Goal: Task Accomplishment & Management: Manage account settings

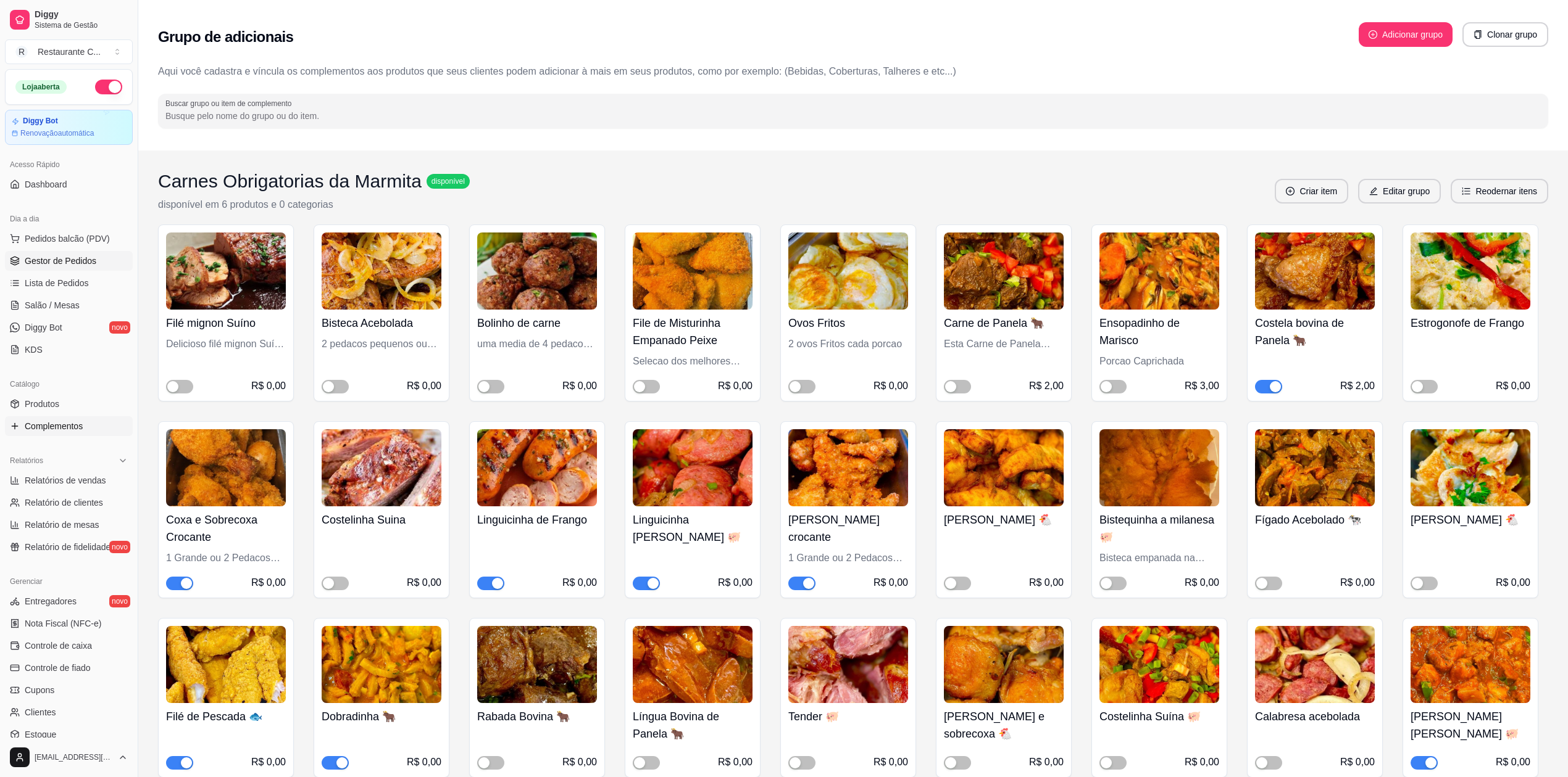
click at [72, 261] on span "Gestor de Pedidos" at bounding box center [60, 260] width 72 height 12
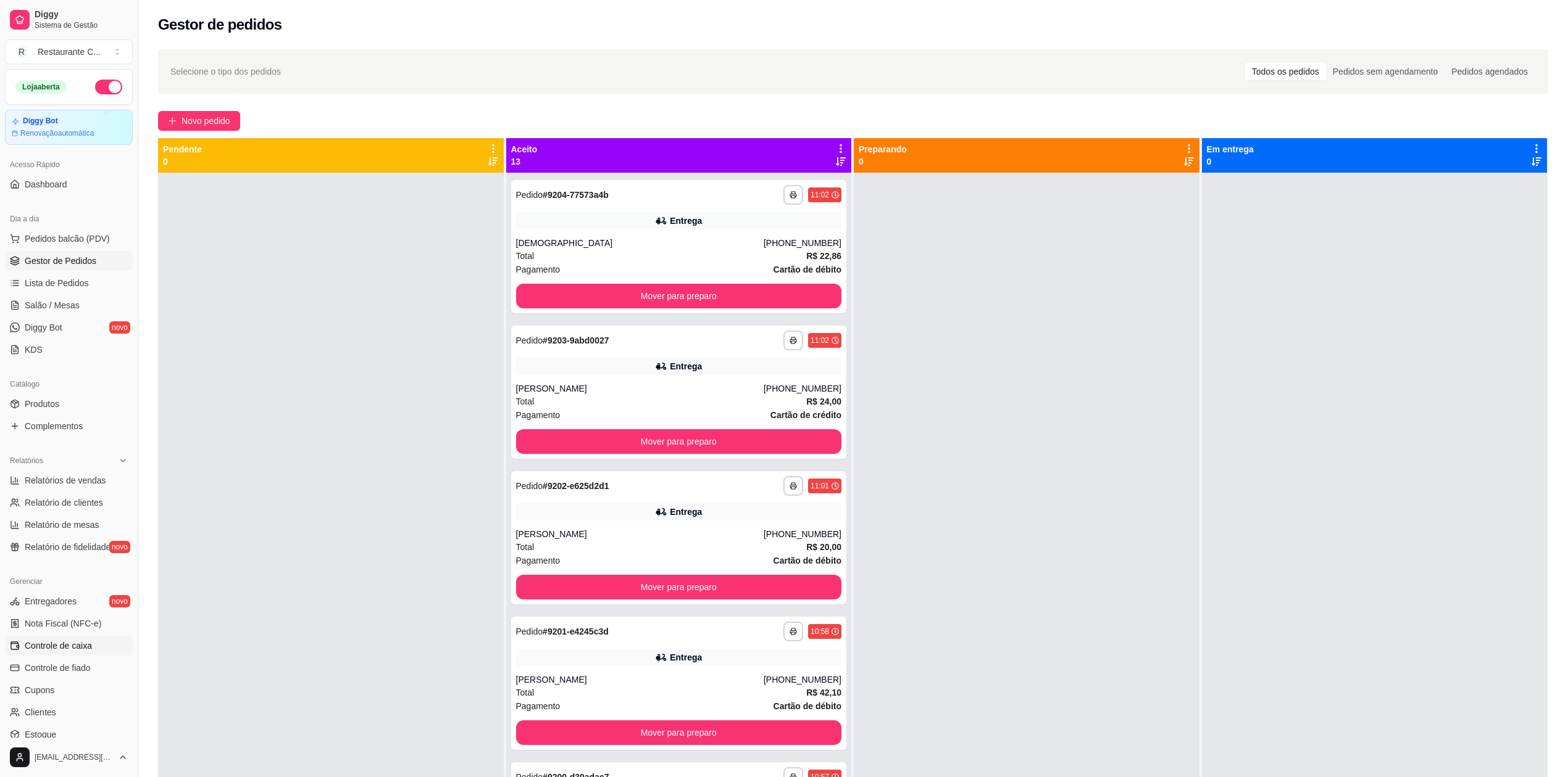
click at [87, 645] on span "Controle de caixa" at bounding box center [58, 646] width 67 height 12
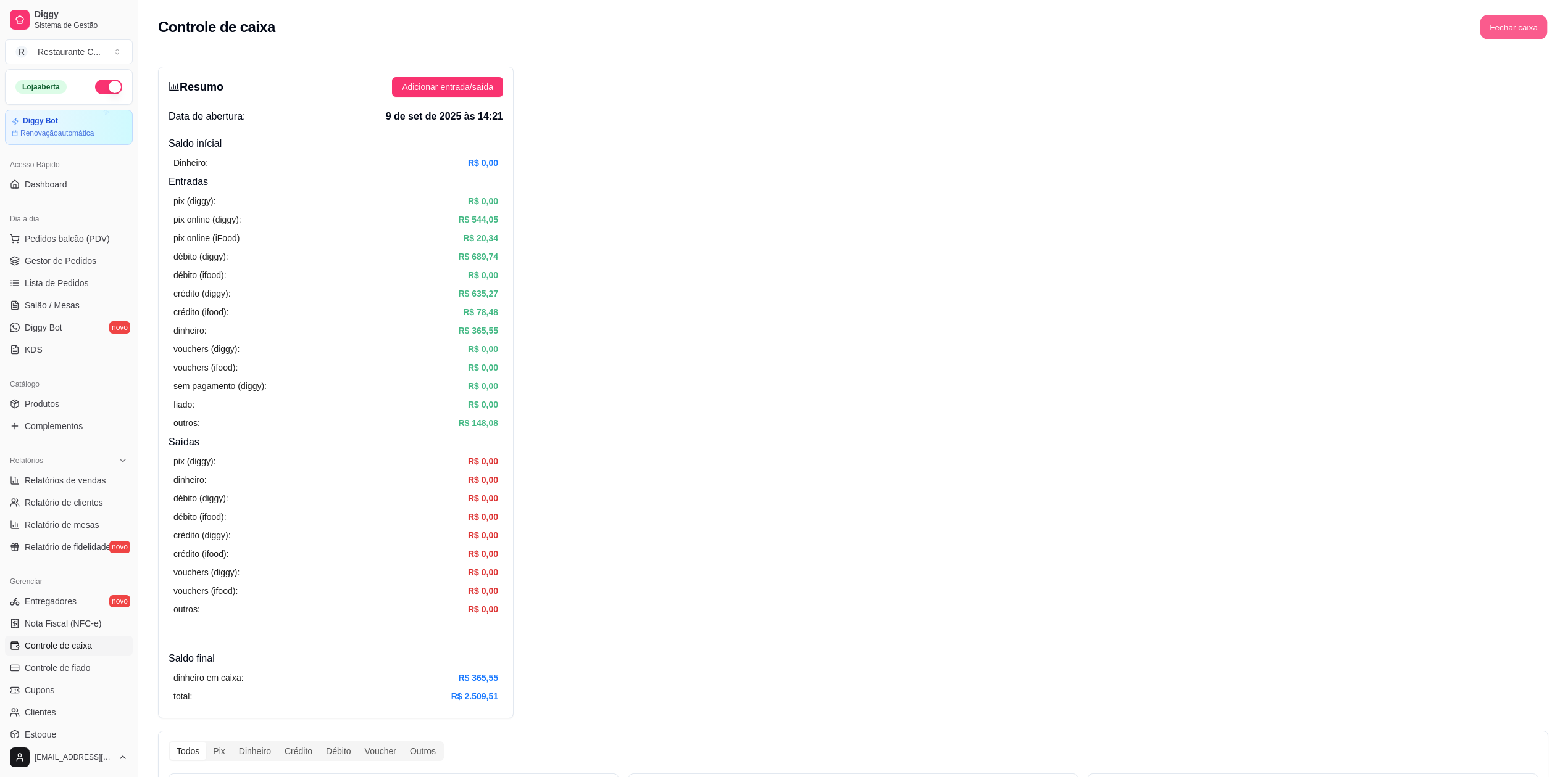
click at [1511, 25] on button "Fechar caixa" at bounding box center [1514, 28] width 67 height 24
click at [1546, 103] on span "Sim" at bounding box center [1548, 110] width 15 height 14
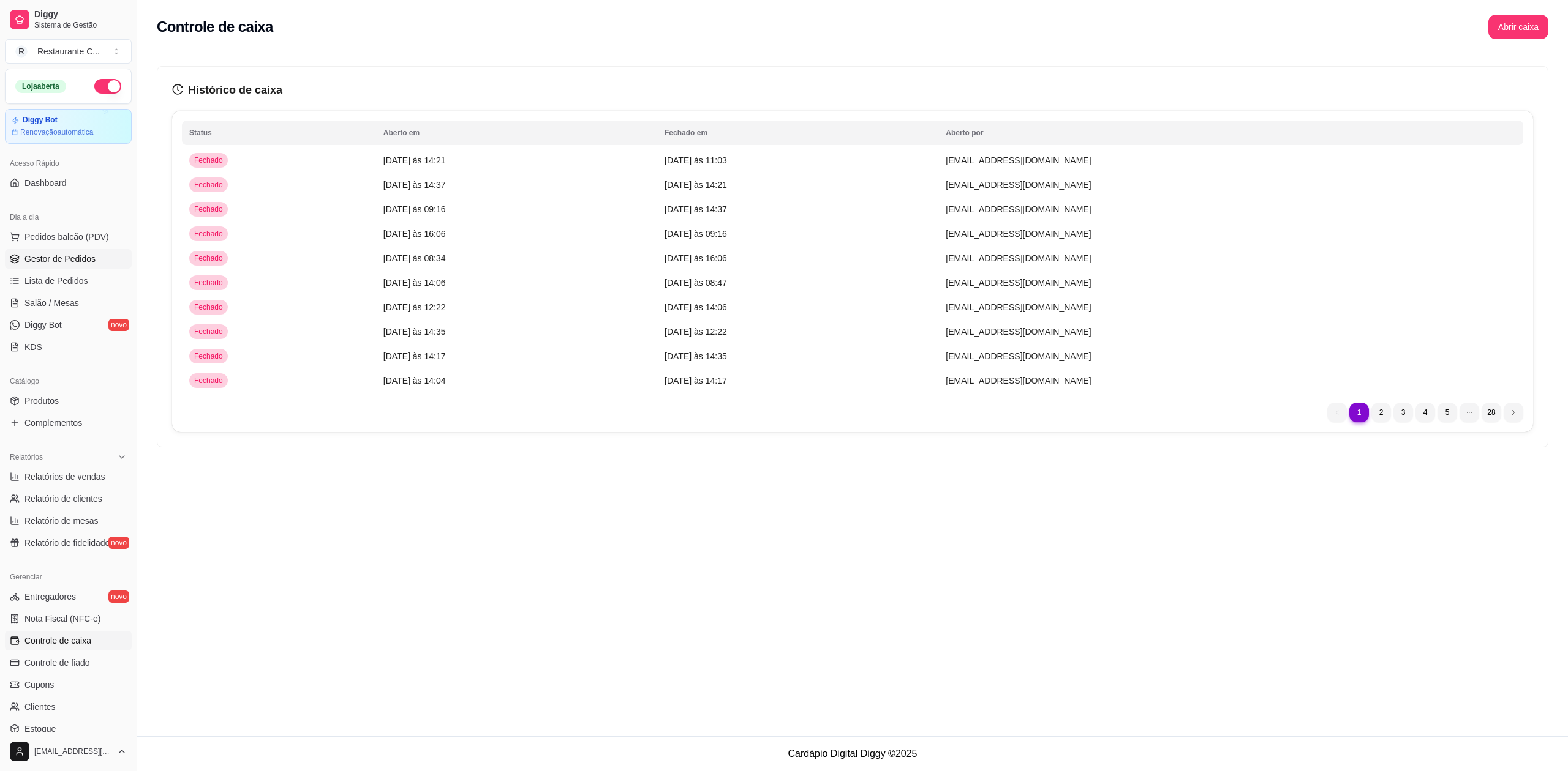
click at [76, 255] on span "Gestor de Pedidos" at bounding box center [60, 258] width 71 height 12
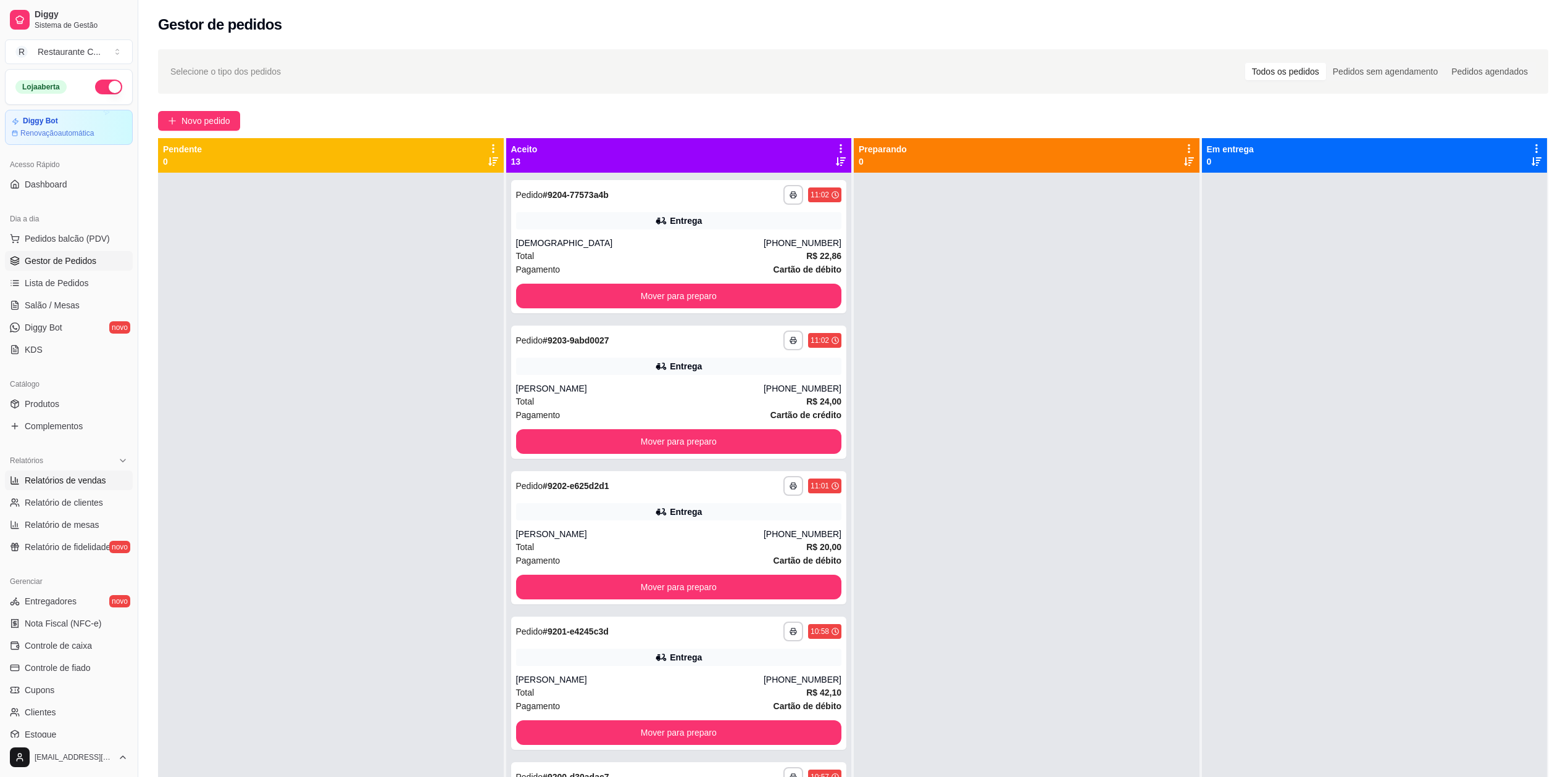
click at [80, 485] on span "Relatórios de vendas" at bounding box center [65, 481] width 81 height 12
select select "ALL"
select select "0"
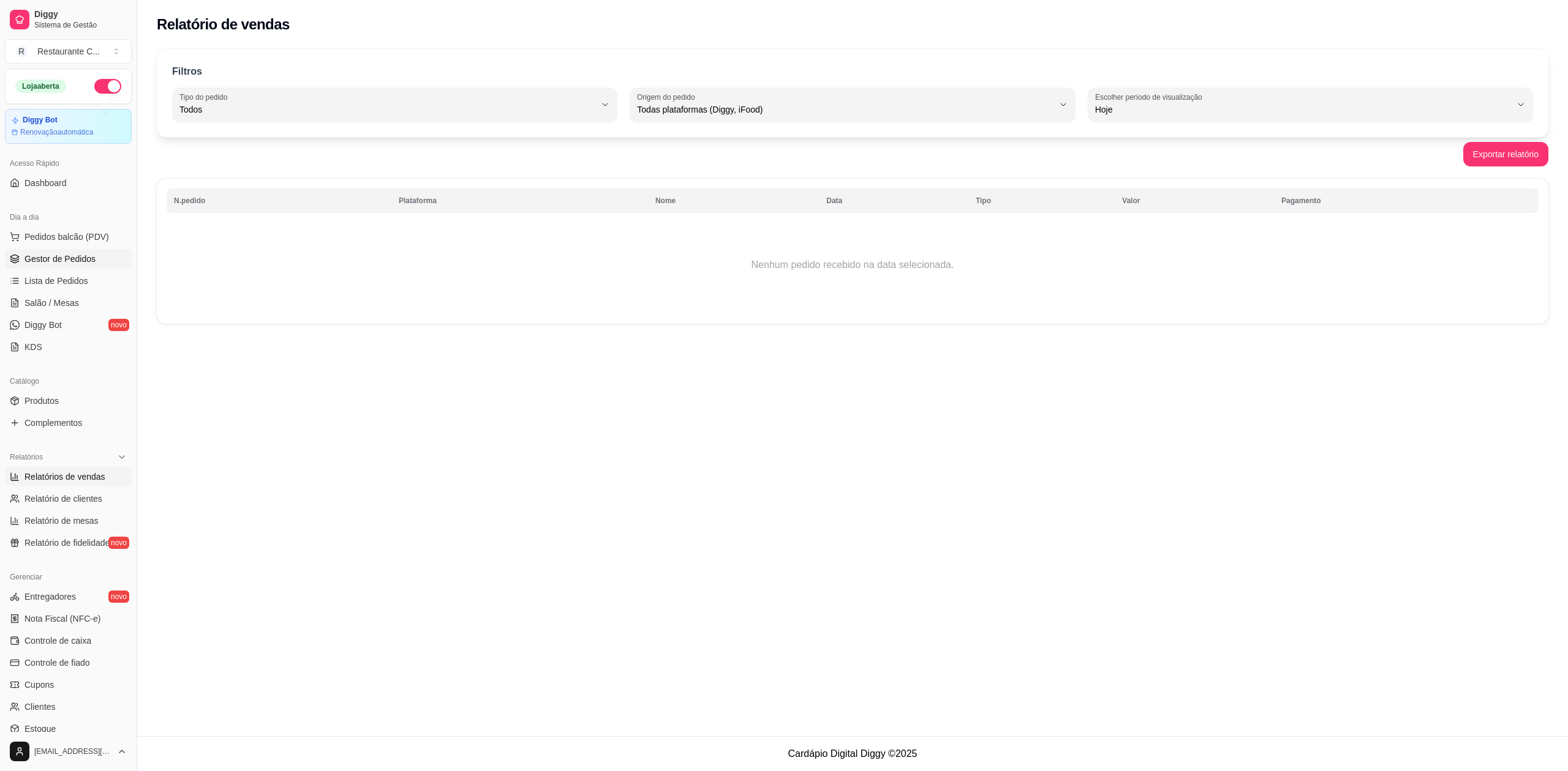
click at [65, 261] on span "Gestor de Pedidos" at bounding box center [60, 258] width 71 height 12
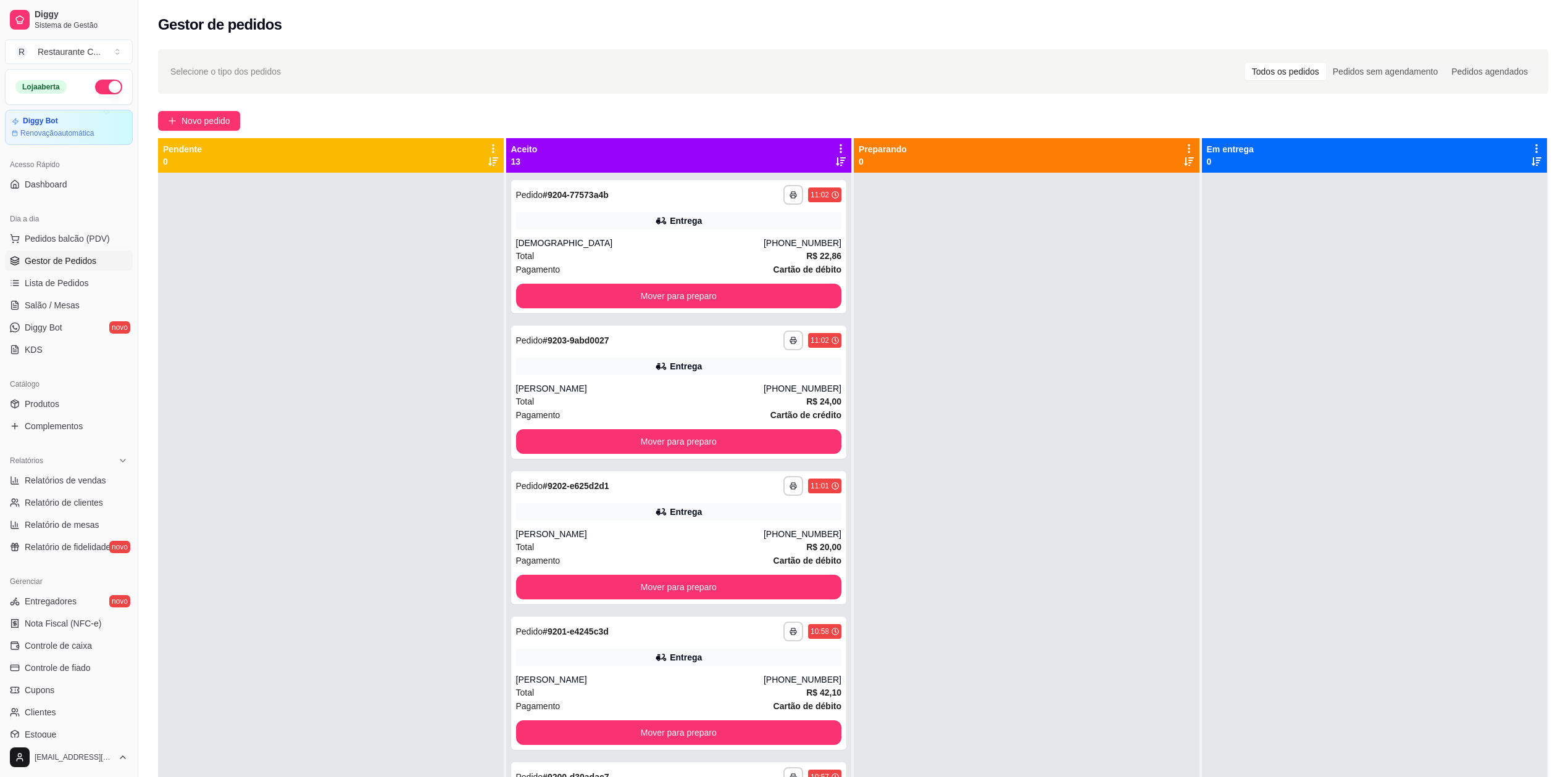
drag, startPoint x: 291, startPoint y: 329, endPoint x: 306, endPoint y: 329, distance: 15.0
click at [293, 329] on div at bounding box center [331, 561] width 345 height 777
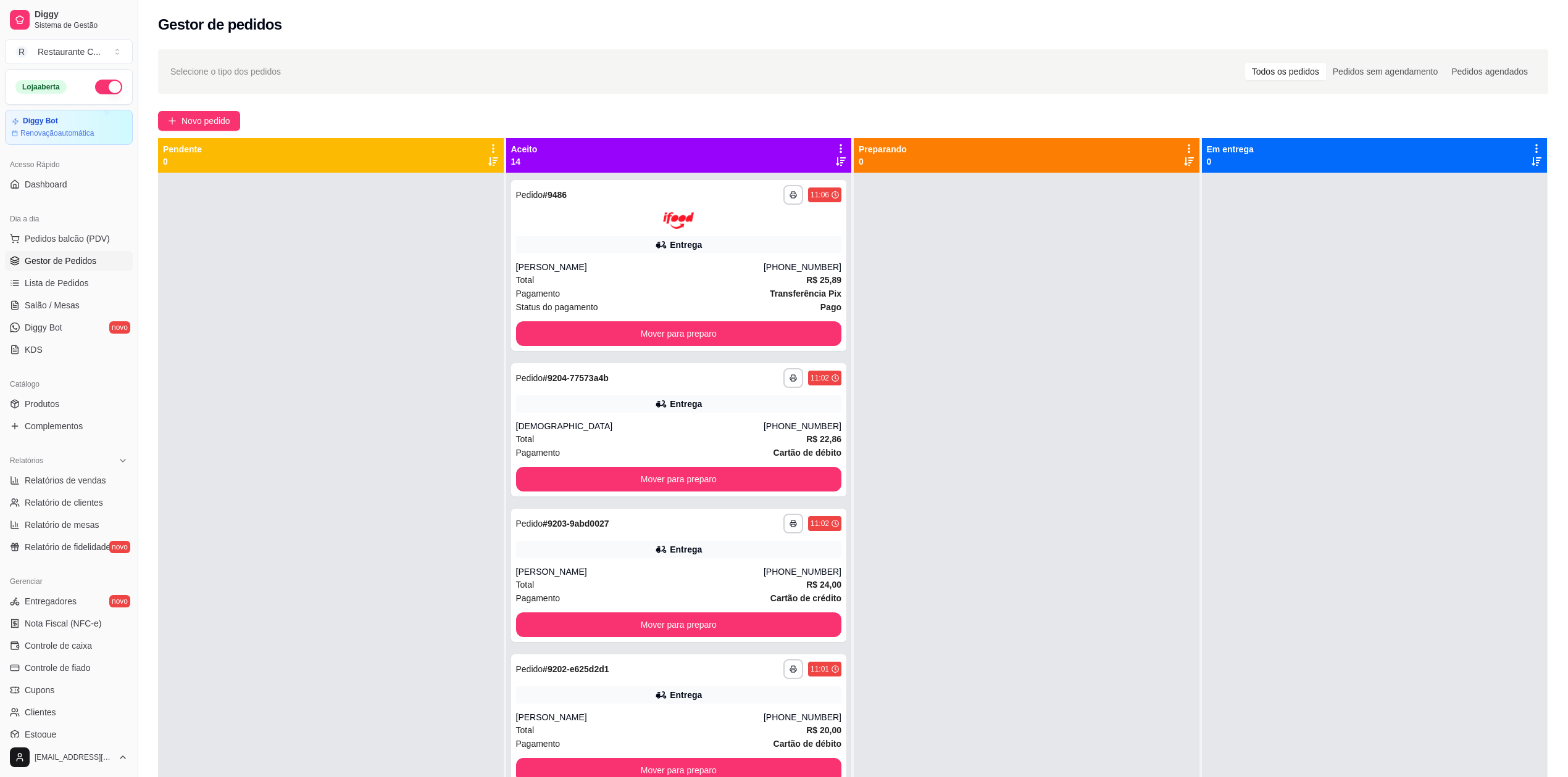
drag, startPoint x: 1035, startPoint y: 293, endPoint x: 1037, endPoint y: 384, distance: 91.0
click at [1035, 296] on div at bounding box center [1026, 561] width 345 height 777
click at [1524, 452] on div at bounding box center [1374, 561] width 345 height 777
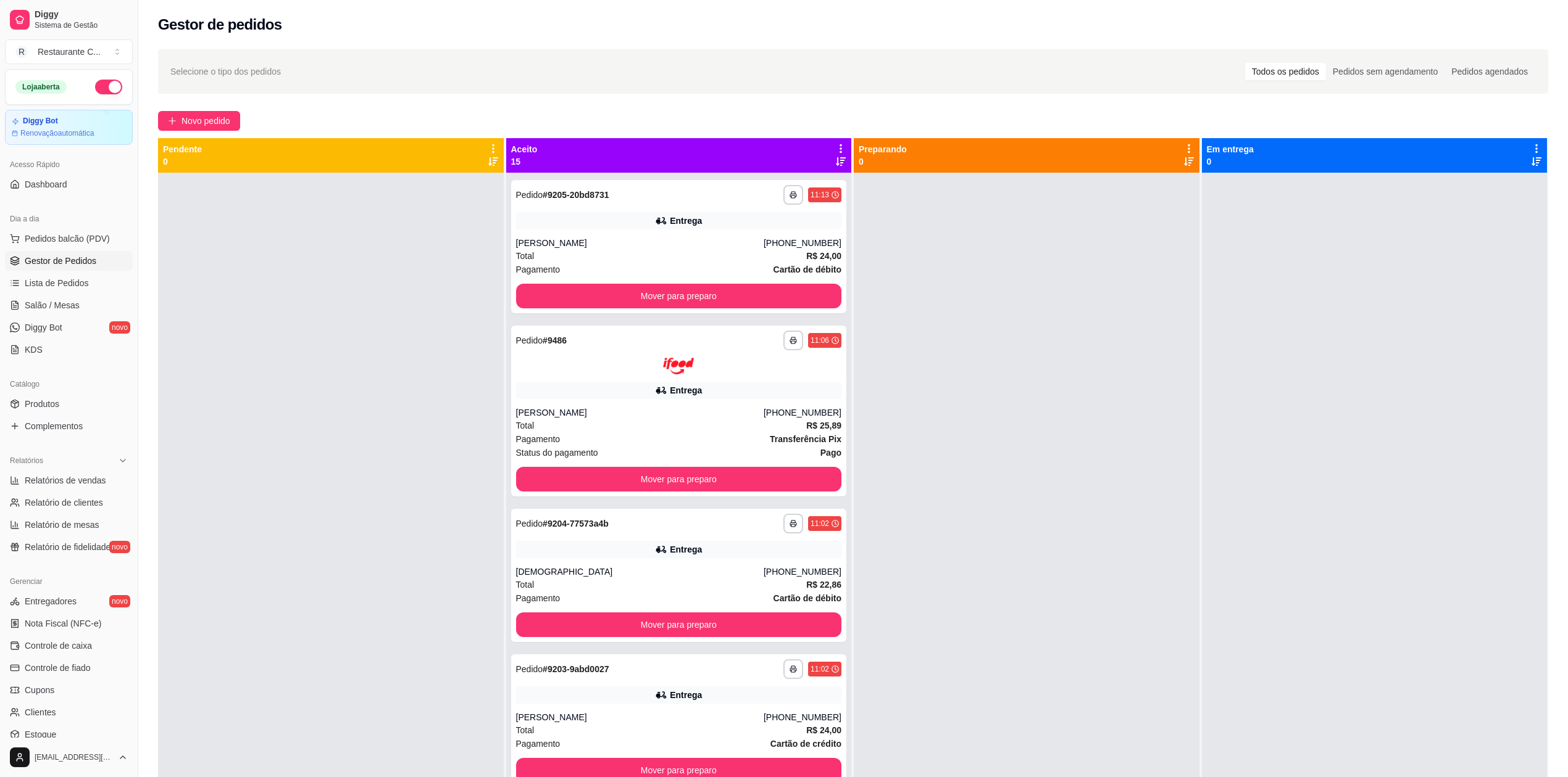
click at [1530, 533] on div at bounding box center [1374, 561] width 345 height 777
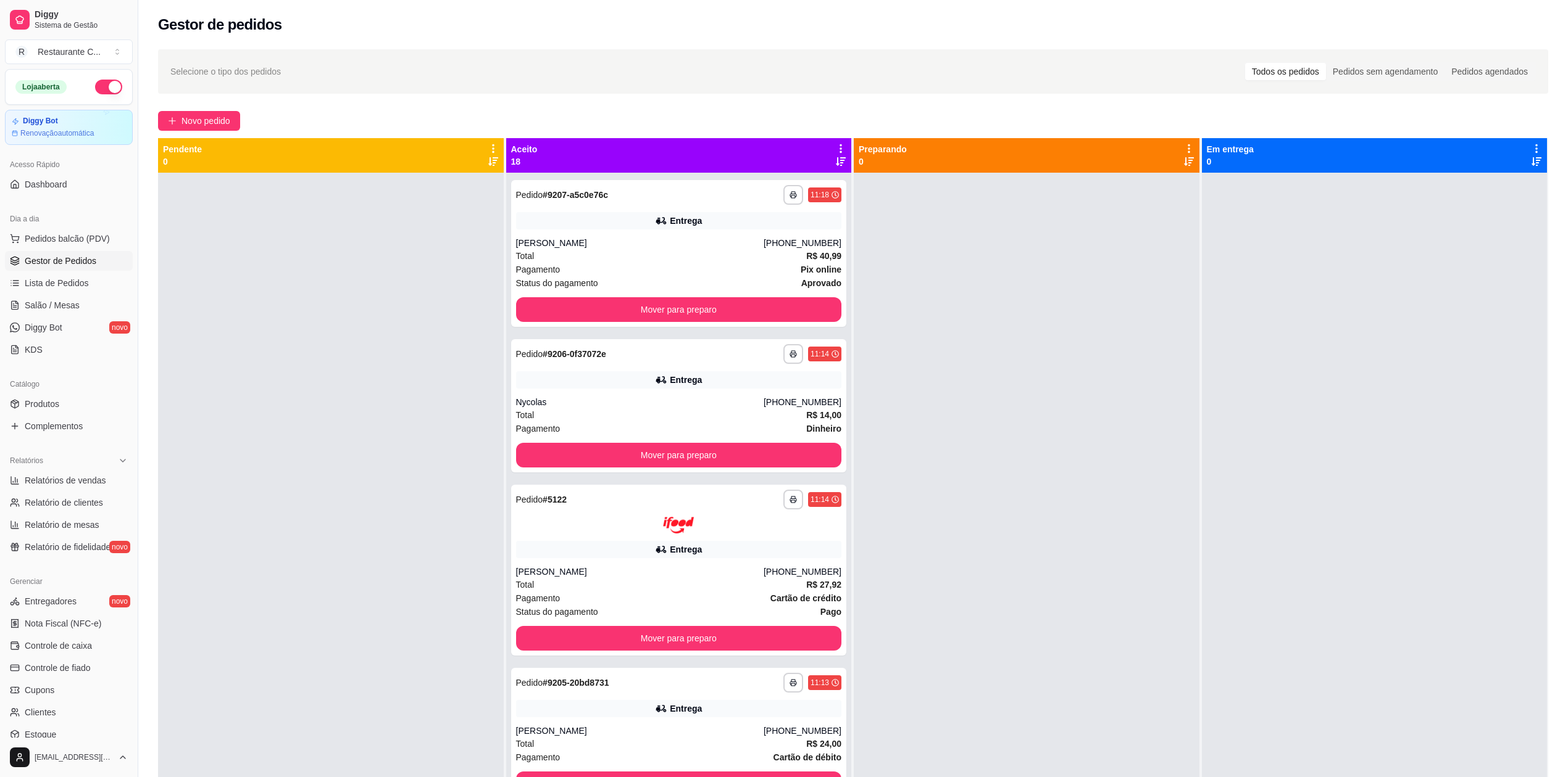
click at [1523, 494] on div at bounding box center [1374, 561] width 345 height 777
click at [1503, 457] on div at bounding box center [1374, 561] width 345 height 777
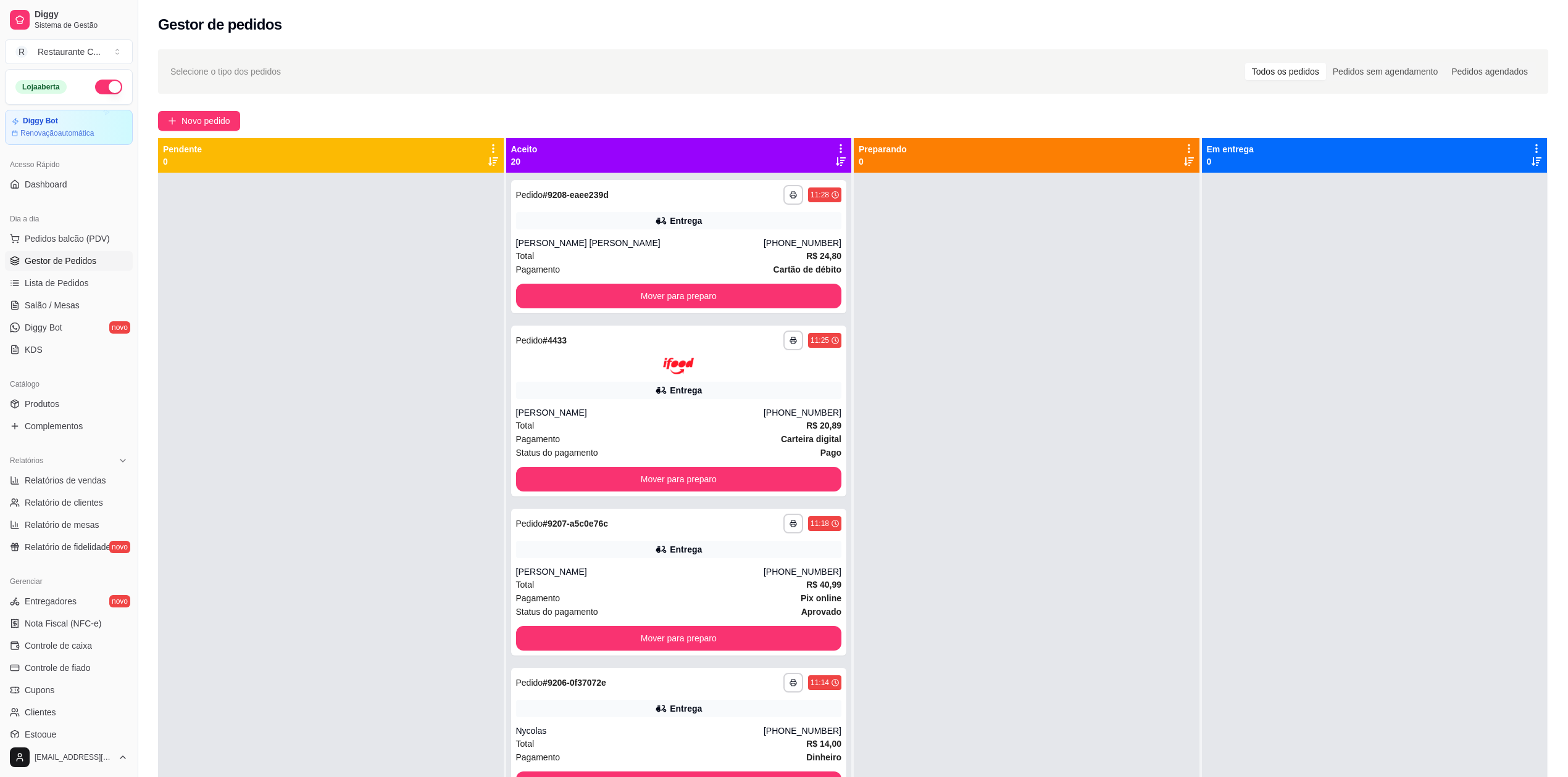
click at [1033, 530] on div at bounding box center [1026, 561] width 345 height 777
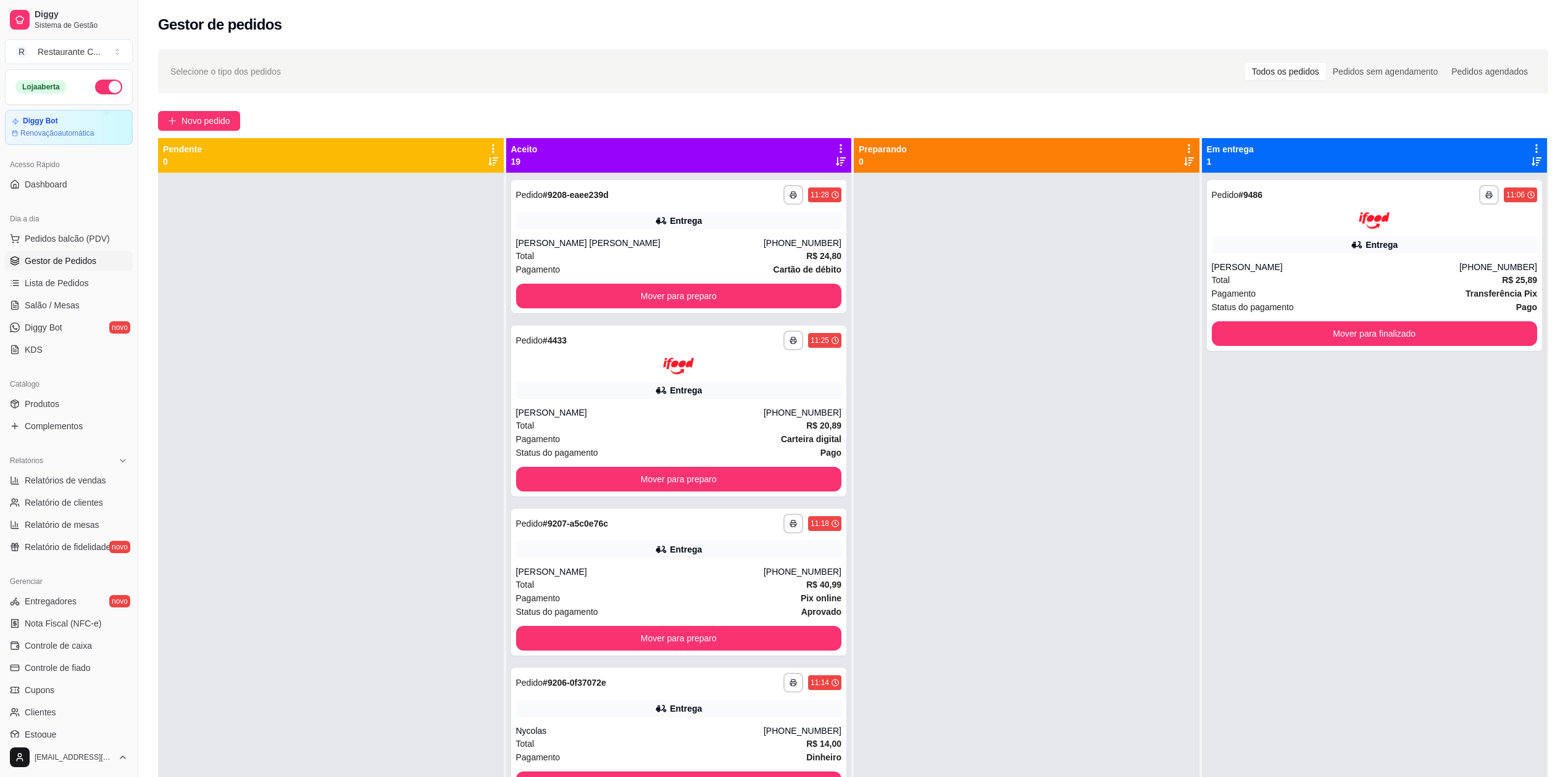
click at [1551, 171] on div "**********" at bounding box center [853, 486] width 1430 height 888
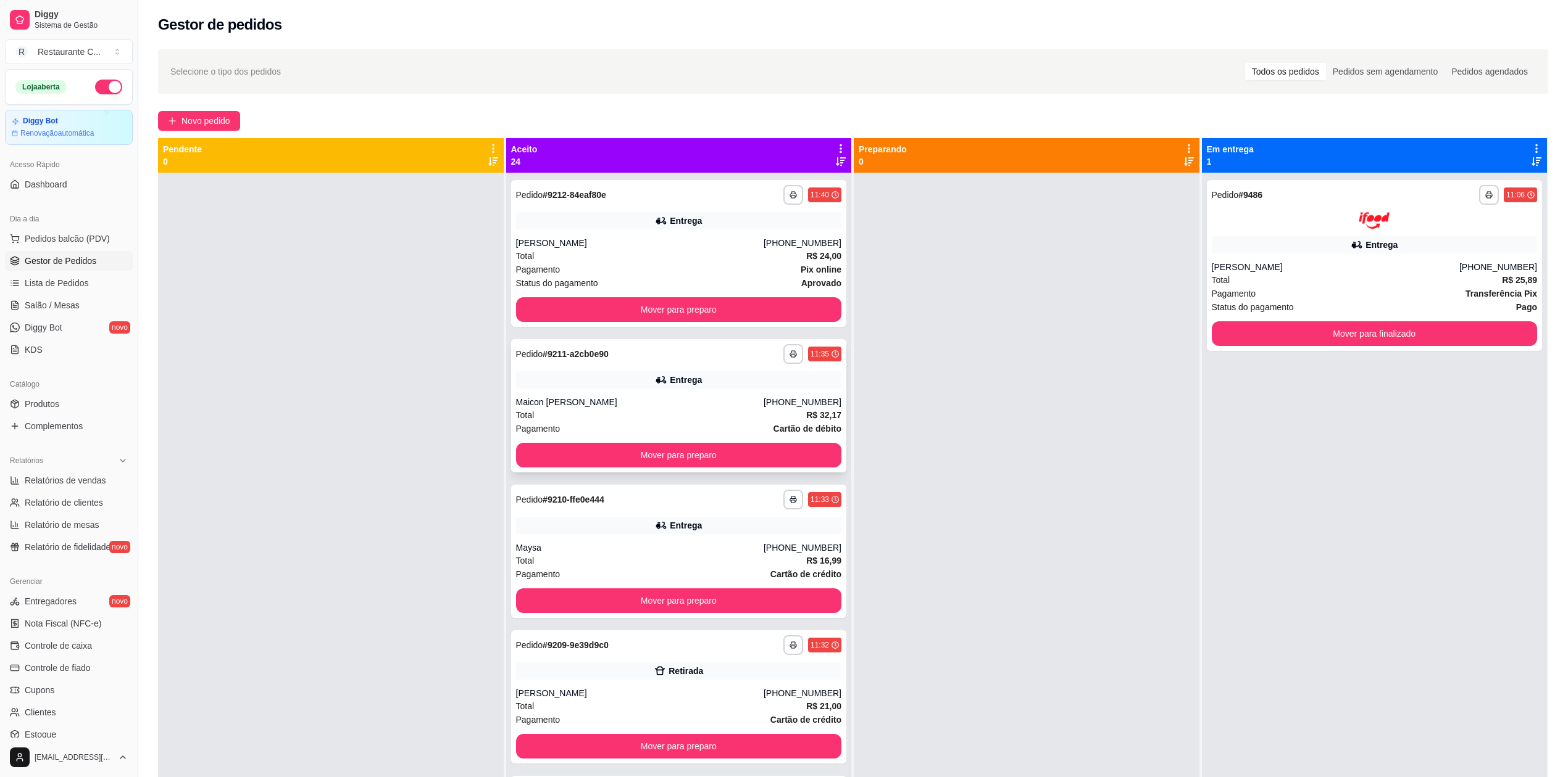
click at [719, 395] on div "**********" at bounding box center [679, 406] width 336 height 133
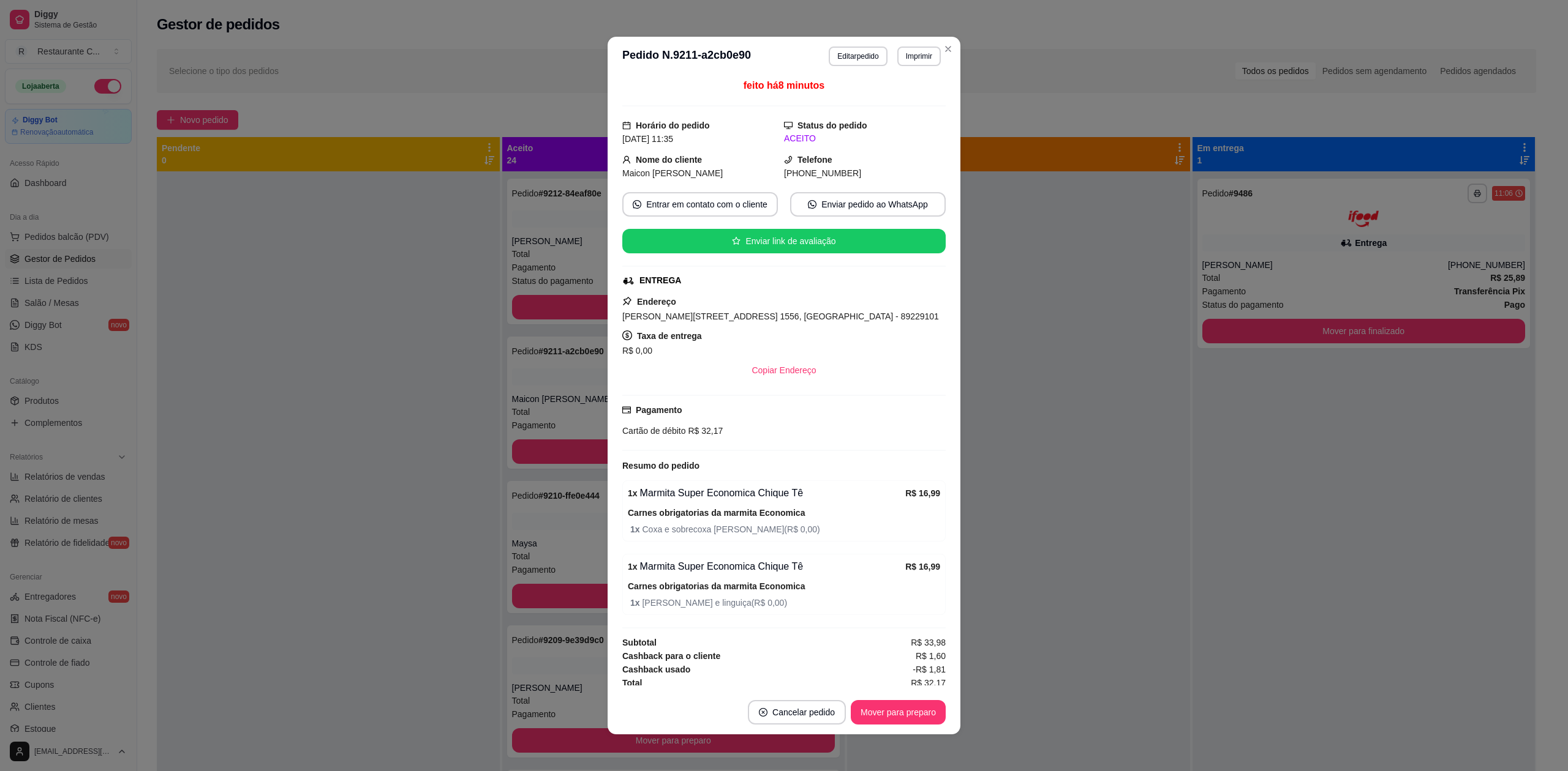
scroll to position [75, 0]
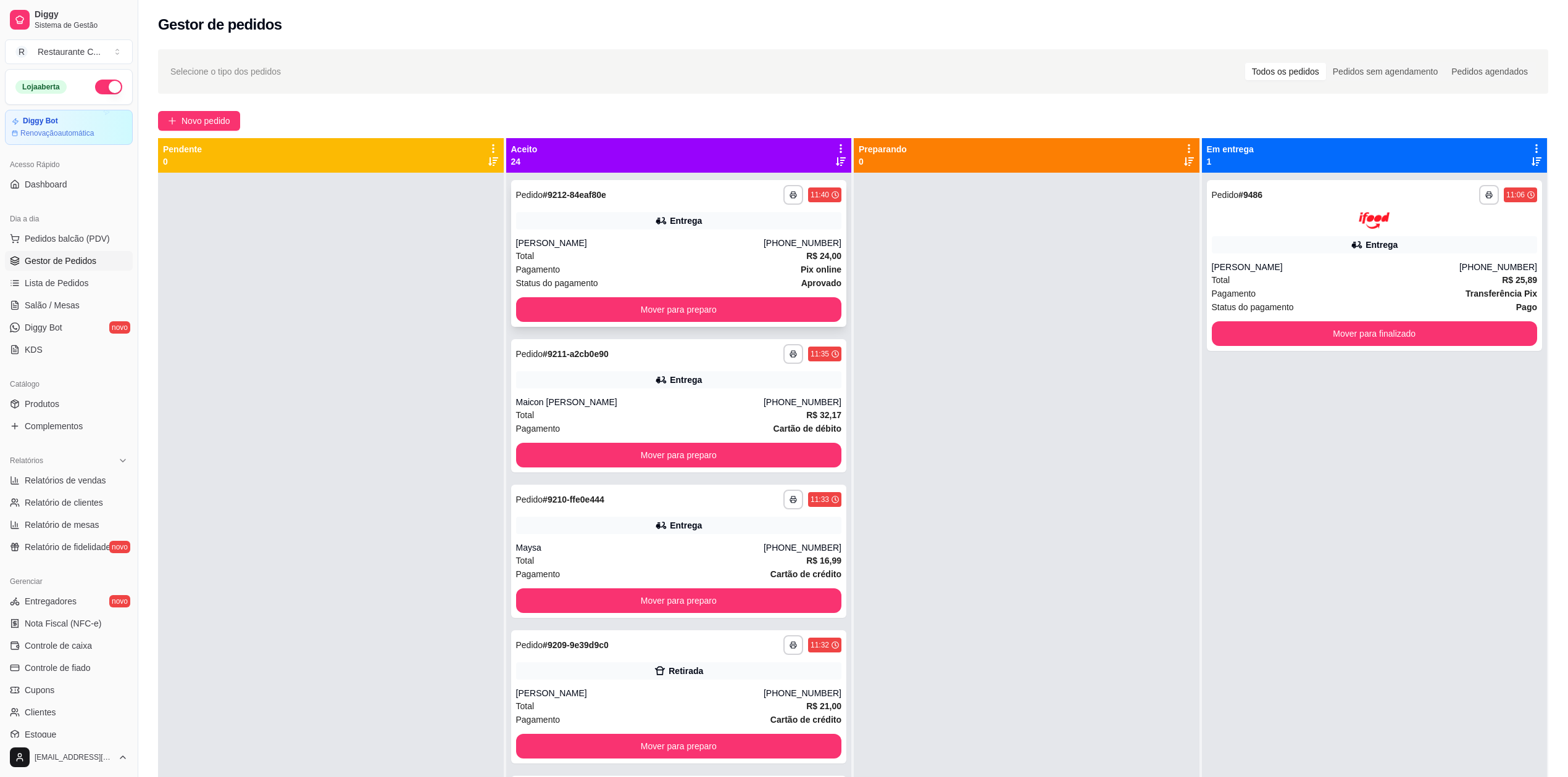
click at [540, 246] on div "[PERSON_NAME]" at bounding box center [639, 243] width 247 height 12
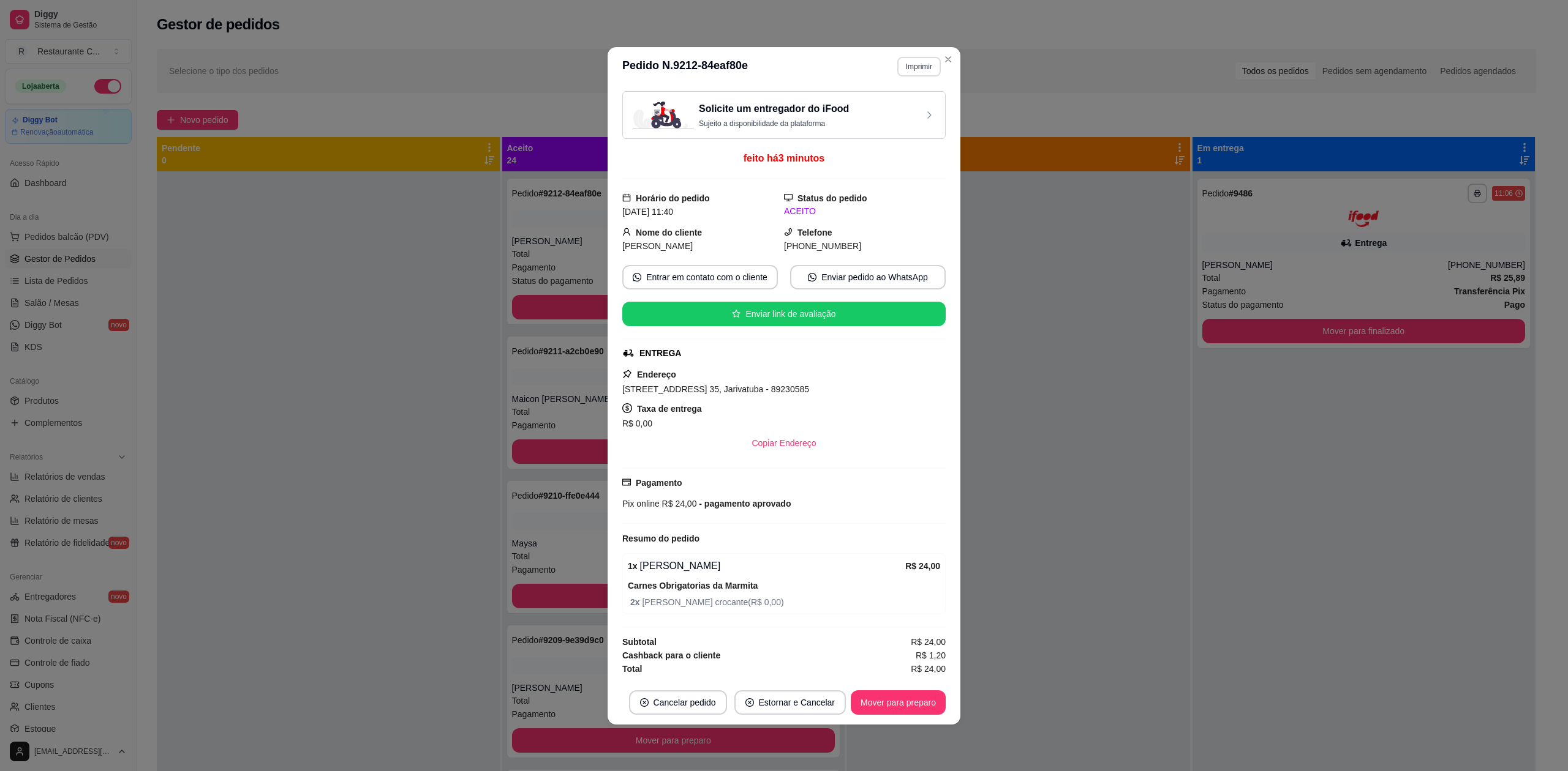
click at [917, 66] on button "Imprimir" at bounding box center [919, 67] width 43 height 20
click at [892, 106] on button "Delivery" at bounding box center [897, 106] width 86 height 19
click at [920, 62] on button "Imprimir" at bounding box center [919, 67] width 43 height 19
click at [902, 114] on button "Delivery" at bounding box center [897, 106] width 89 height 20
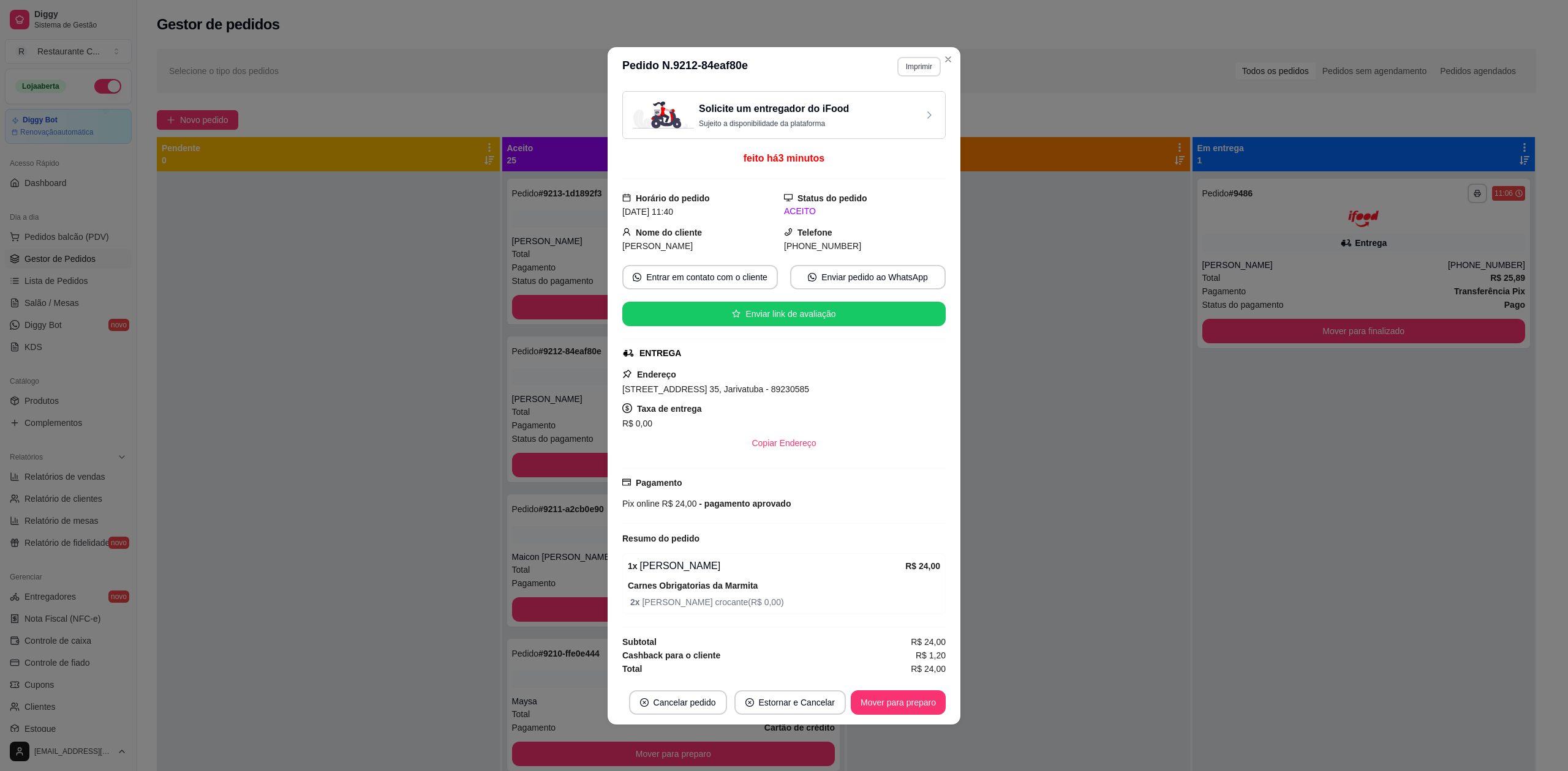
click at [912, 62] on button "Imprimir" at bounding box center [919, 67] width 43 height 20
click at [884, 109] on button "Delivery" at bounding box center [897, 106] width 86 height 19
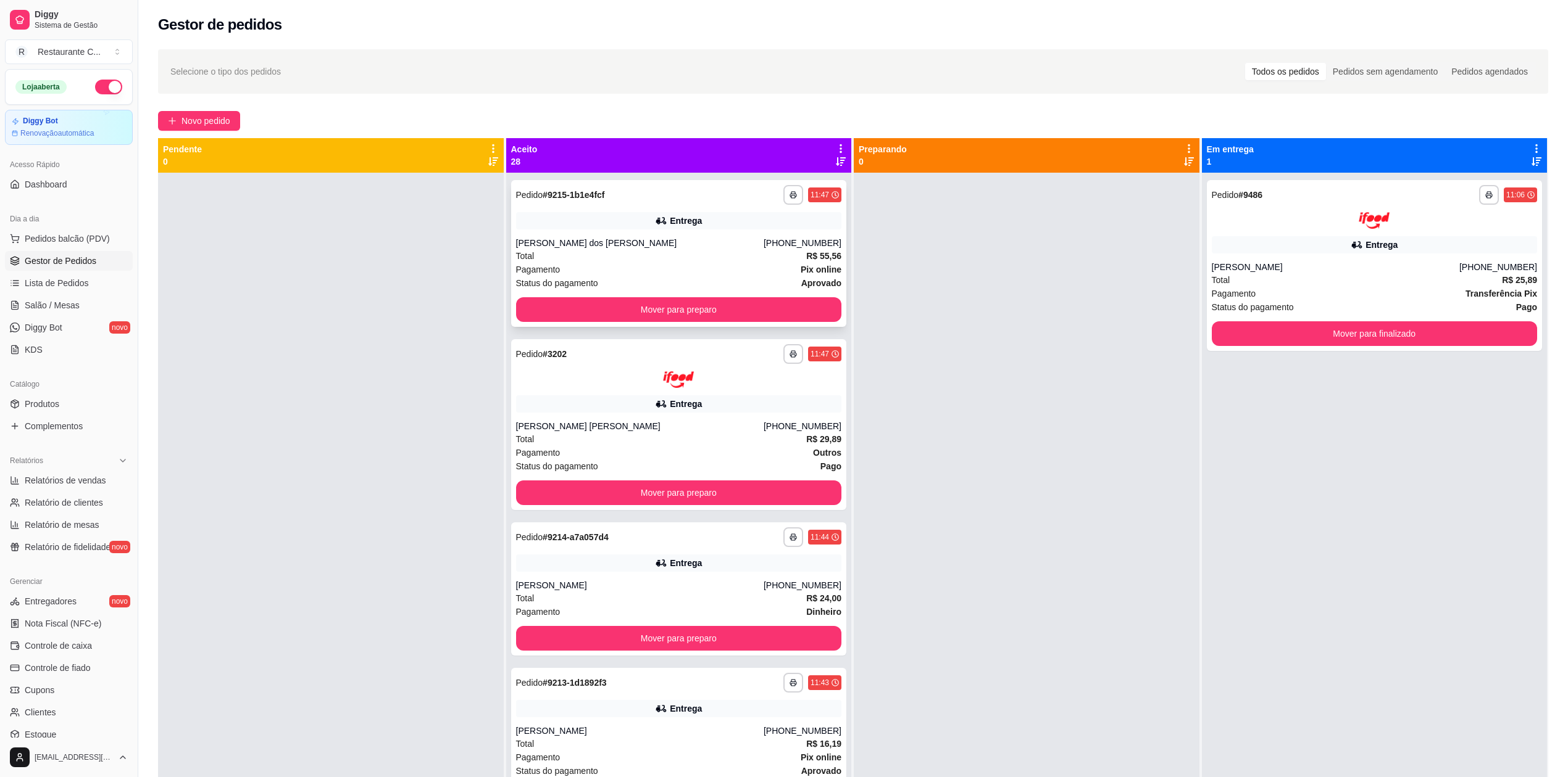
click at [582, 243] on div "[PERSON_NAME] dos [PERSON_NAME]" at bounding box center [639, 243] width 247 height 12
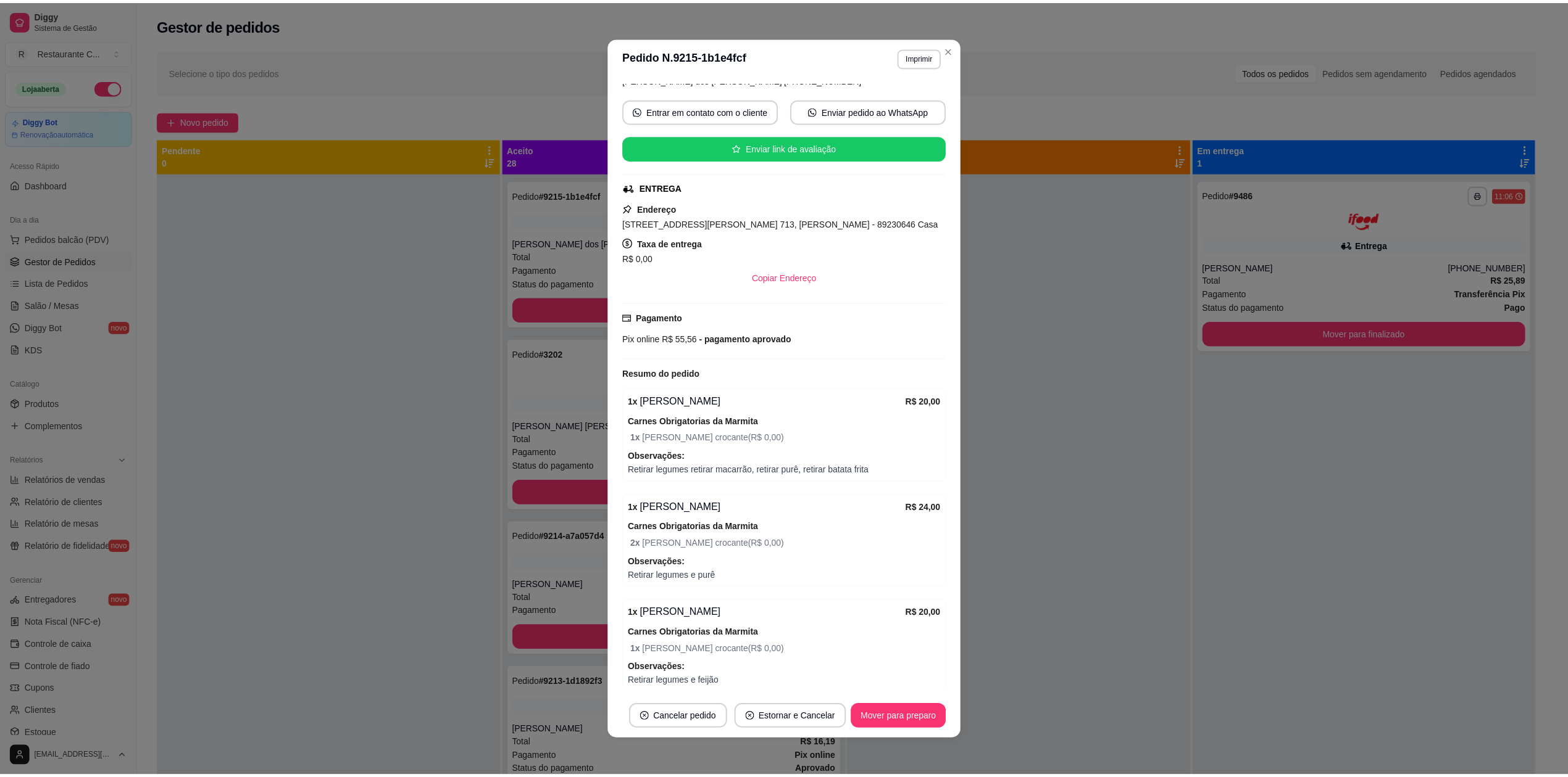
scroll to position [164, 0]
